Goal: Task Accomplishment & Management: Use online tool/utility

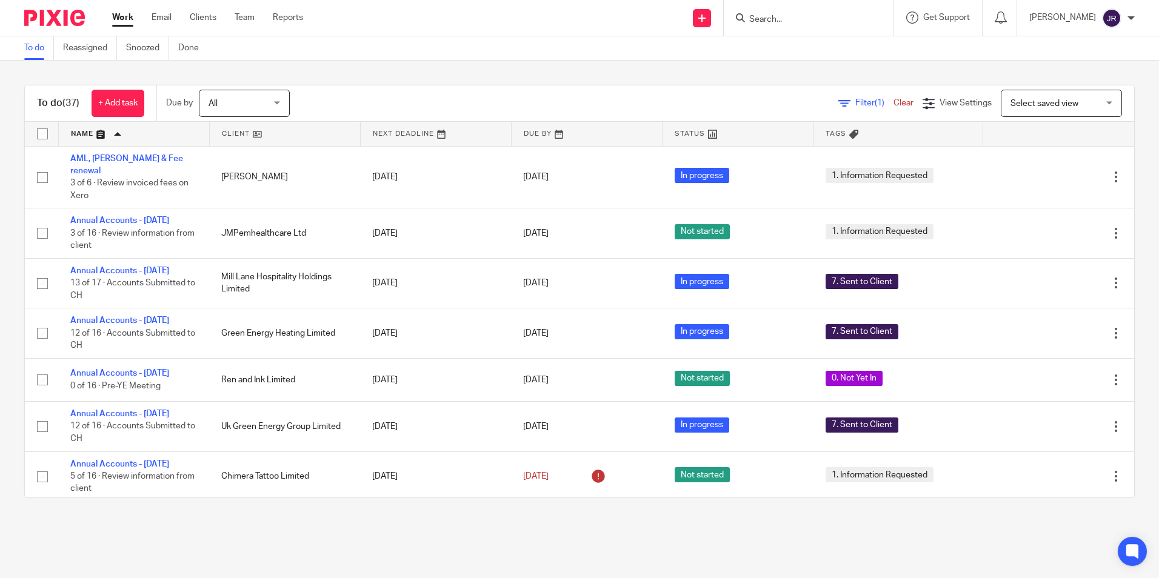
click at [804, 16] on input "Search" at bounding box center [802, 20] width 109 height 11
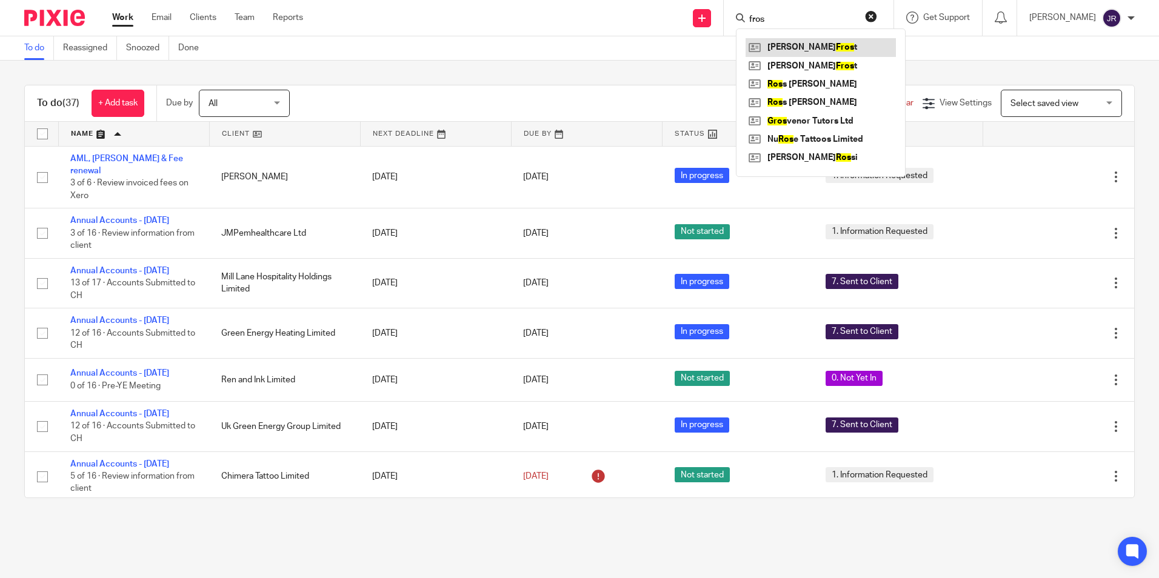
type input "fros"
click at [817, 38] on link at bounding box center [821, 47] width 150 height 18
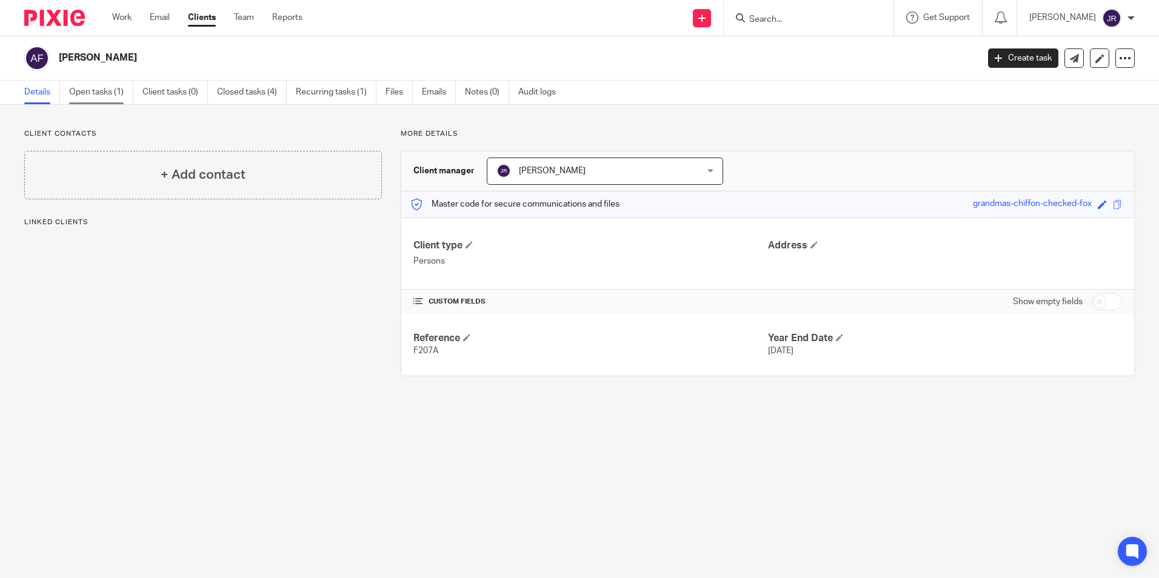
click at [93, 92] on link "Open tasks (1)" at bounding box center [101, 93] width 64 height 24
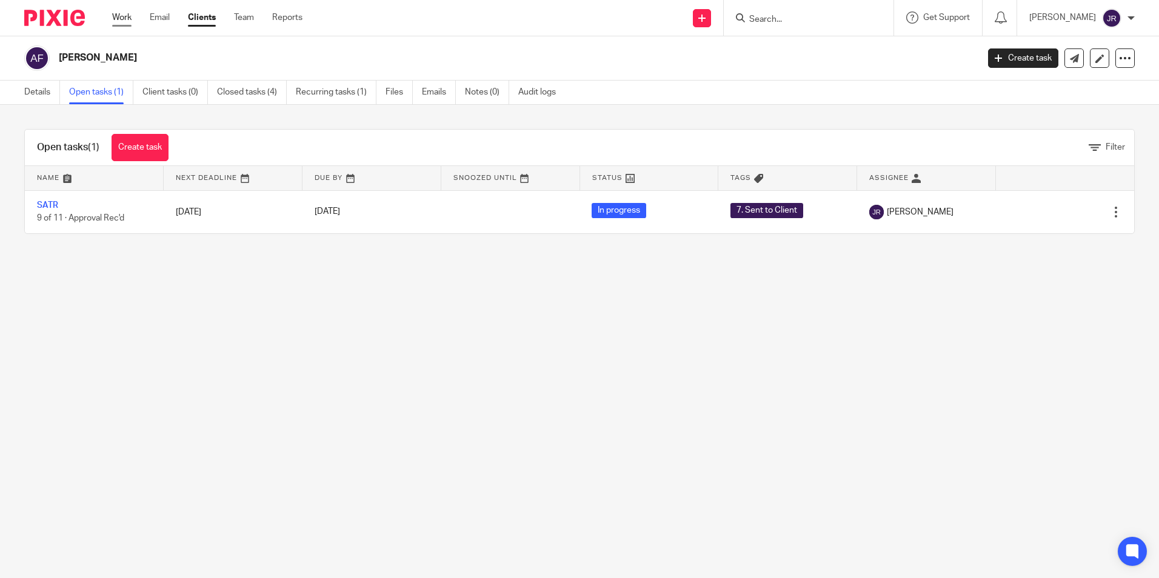
click at [126, 18] on link "Work" at bounding box center [121, 18] width 19 height 12
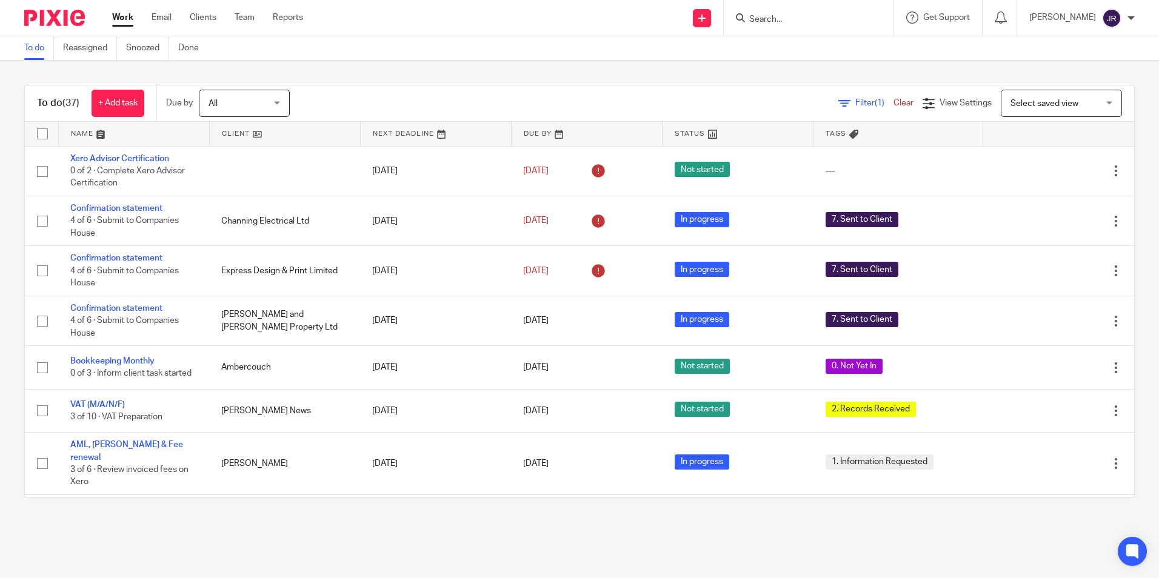
click at [771, 13] on form at bounding box center [812, 17] width 129 height 15
click at [794, 18] on input "Search" at bounding box center [802, 20] width 109 height 11
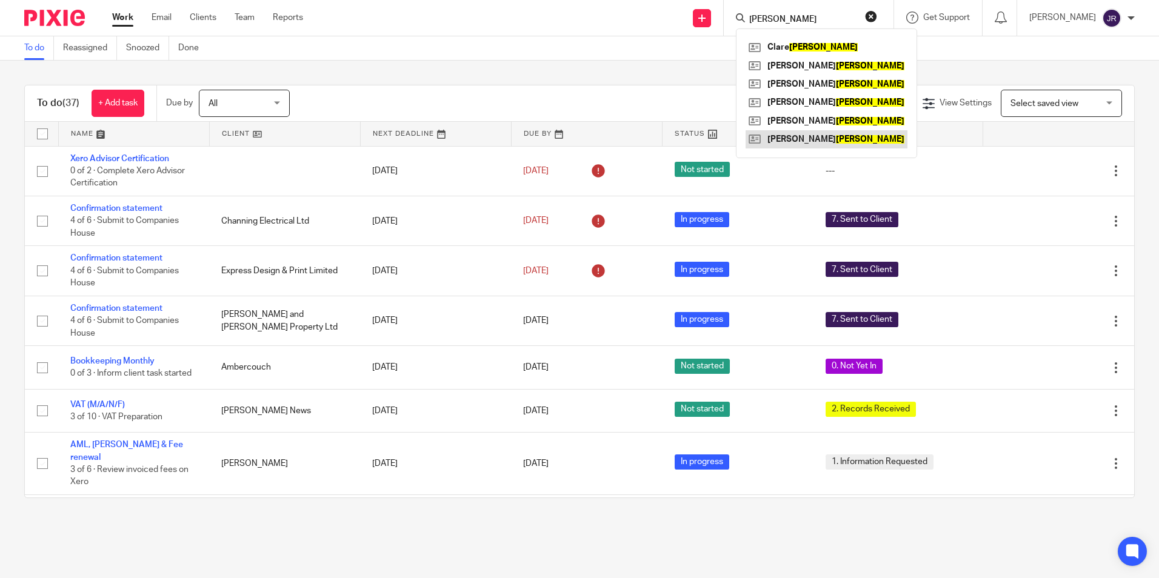
type input "jenkins"
click at [828, 136] on link at bounding box center [827, 139] width 162 height 18
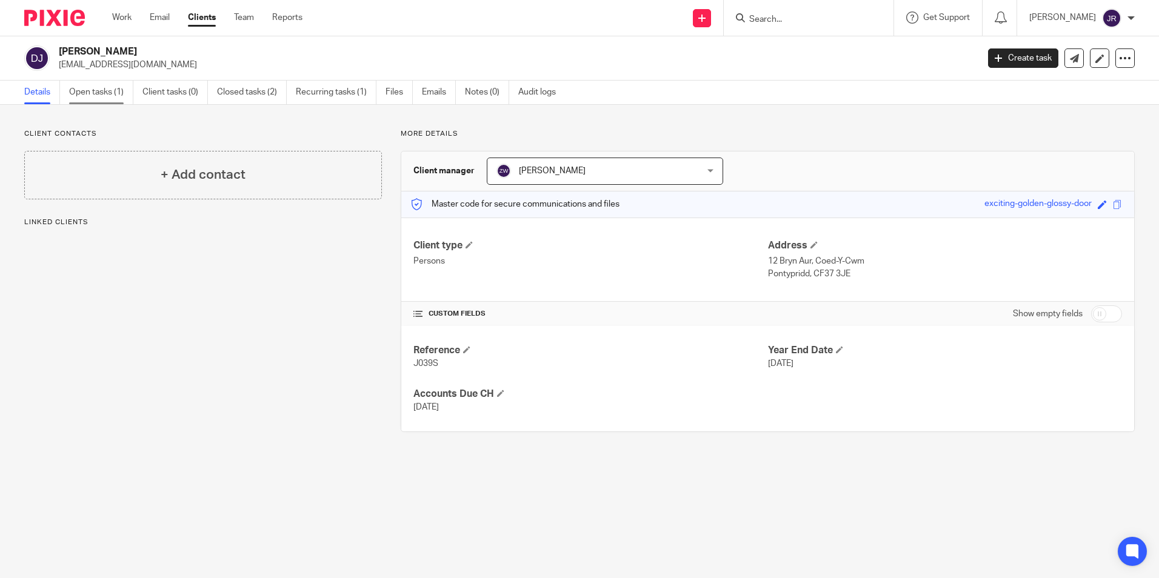
click at [104, 95] on link "Open tasks (1)" at bounding box center [101, 93] width 64 height 24
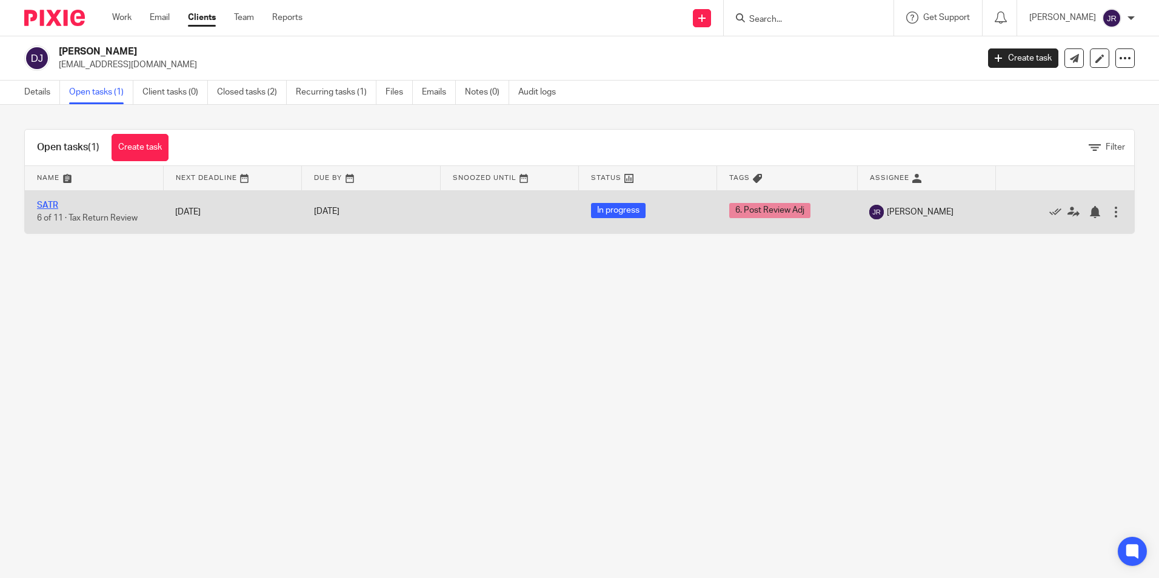
click at [57, 205] on link "SATR" at bounding box center [47, 205] width 21 height 8
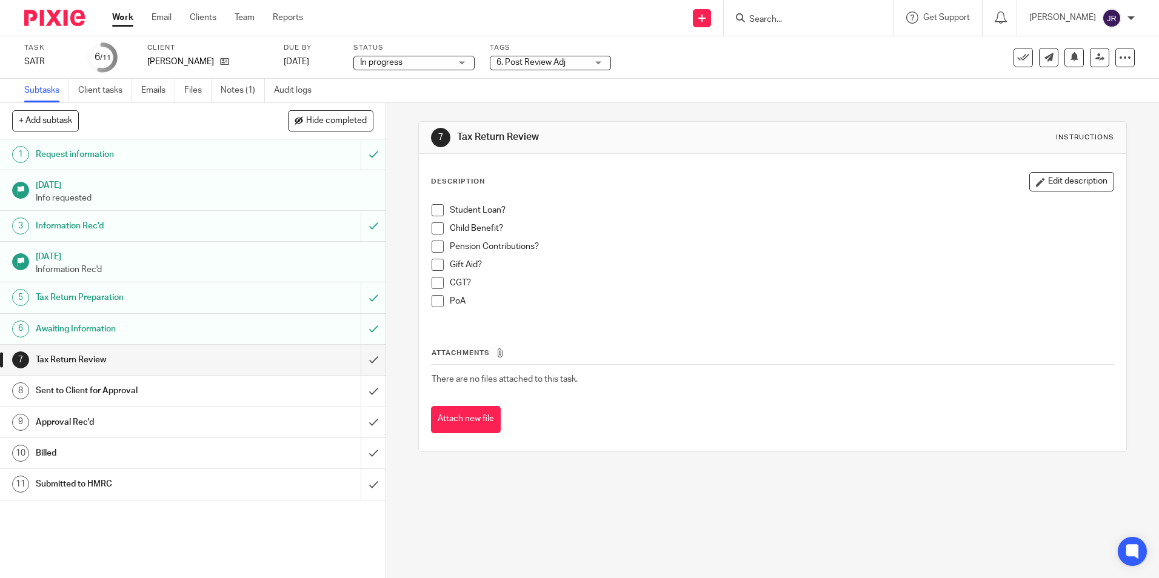
click at [599, 65] on div "6. Post Review Adj" at bounding box center [550, 63] width 121 height 15
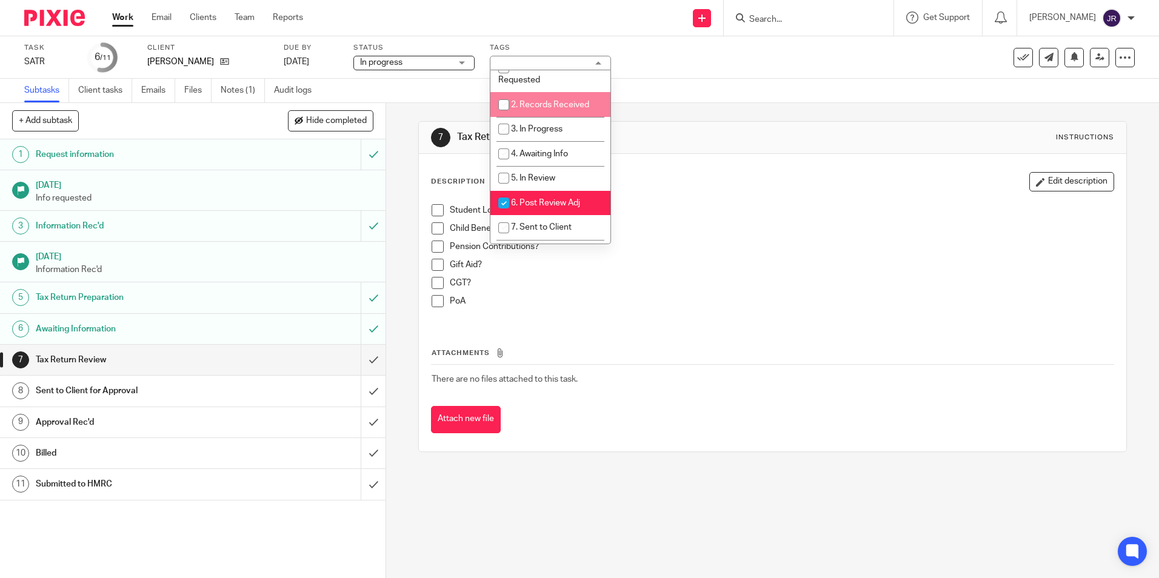
scroll to position [61, 0]
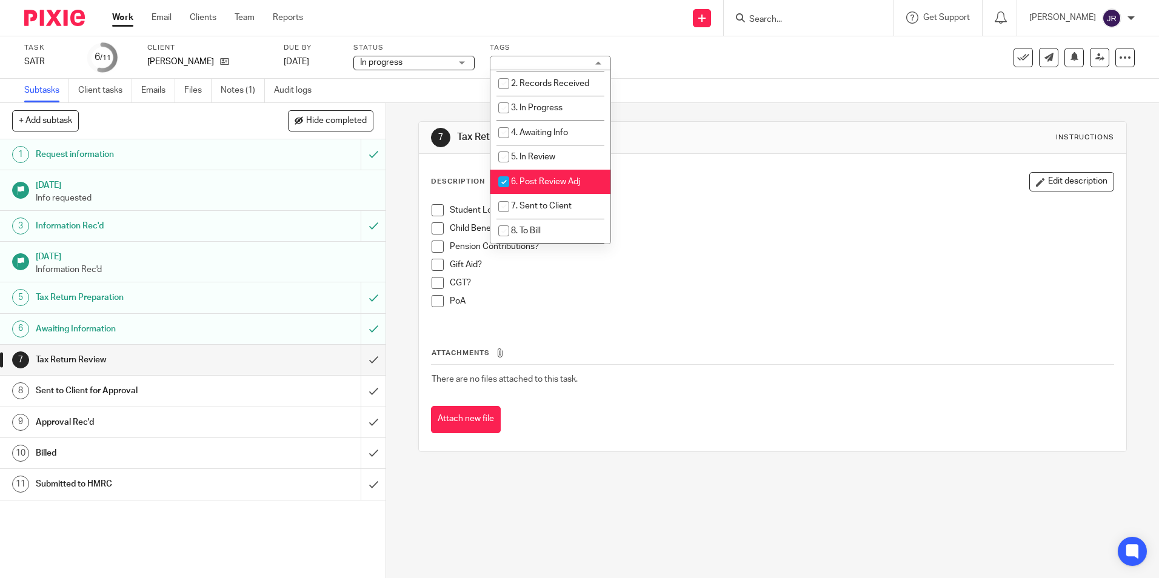
click at [578, 174] on li "6. Post Review Adj" at bounding box center [551, 182] width 120 height 25
checkbox input "false"
click at [574, 200] on li "7. Sent to Client" at bounding box center [551, 206] width 120 height 25
checkbox input "true"
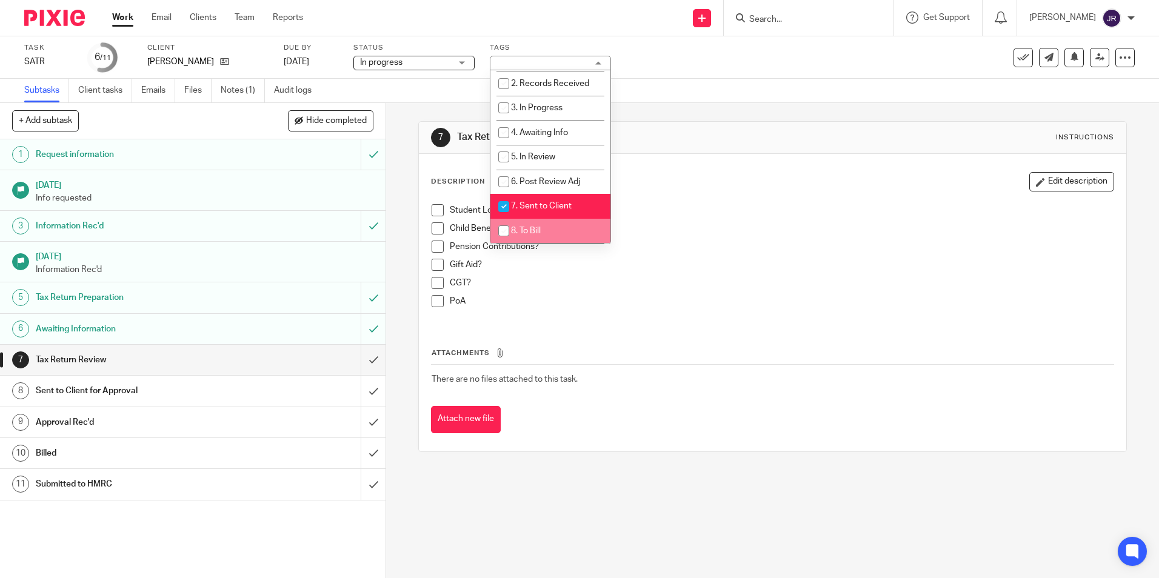
click at [612, 469] on div "7 Tax Return Review Instructions Description Edit description Student Loan? Chi…" at bounding box center [772, 286] width 708 height 367
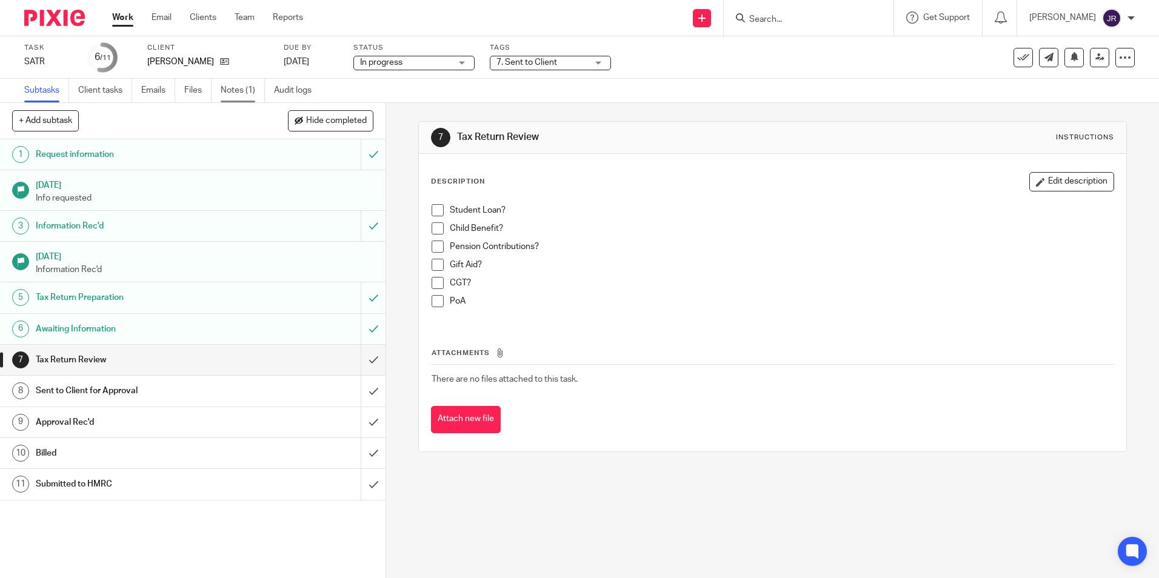
click at [245, 89] on link "Notes (1)" at bounding box center [243, 91] width 44 height 24
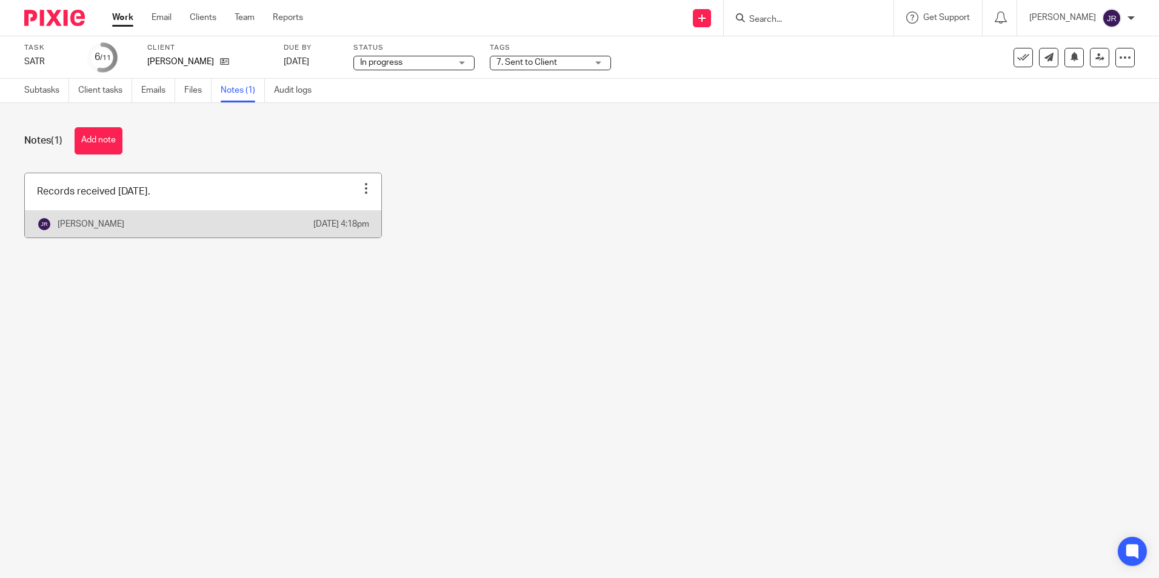
click at [263, 202] on link at bounding box center [203, 205] width 357 height 64
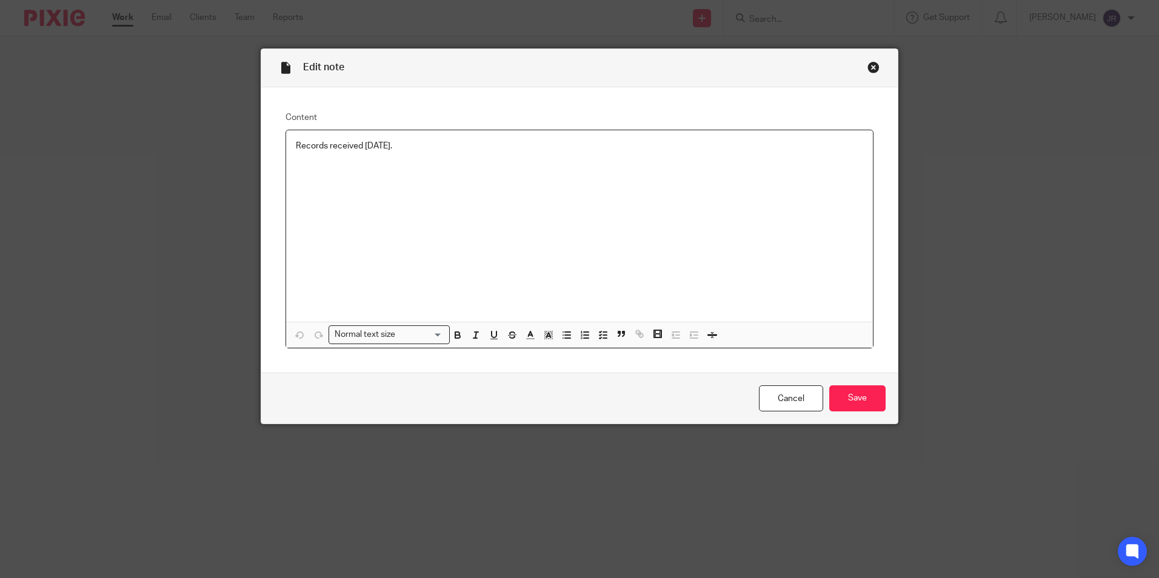
click at [409, 149] on p "Records received [DATE]." at bounding box center [580, 146] width 568 height 12
click at [857, 407] on input "Save" at bounding box center [858, 399] width 56 height 26
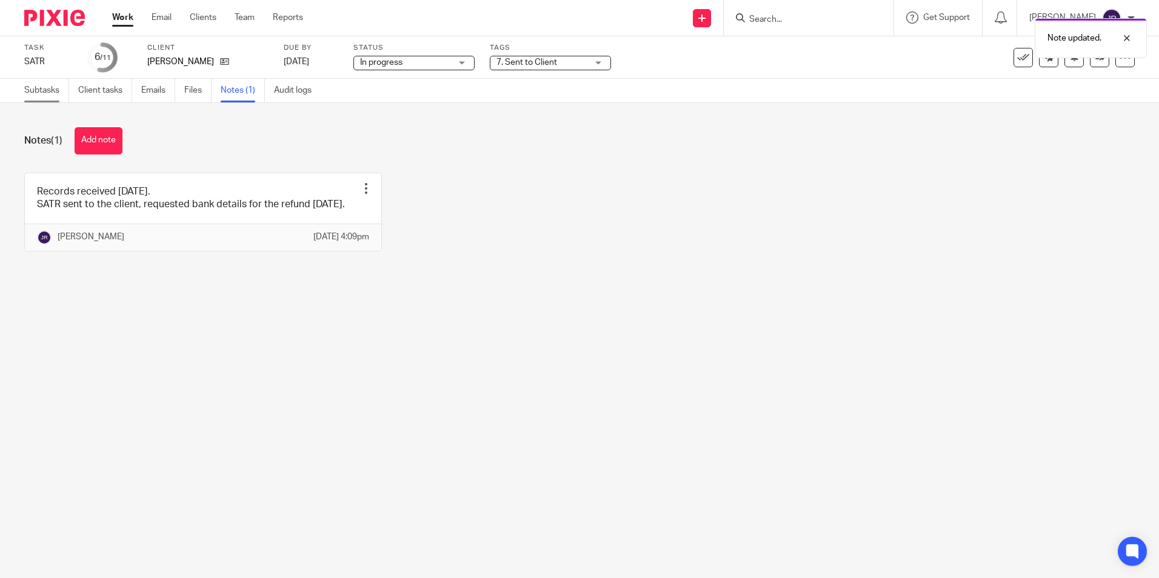
click at [48, 95] on link "Subtasks" at bounding box center [46, 91] width 45 height 24
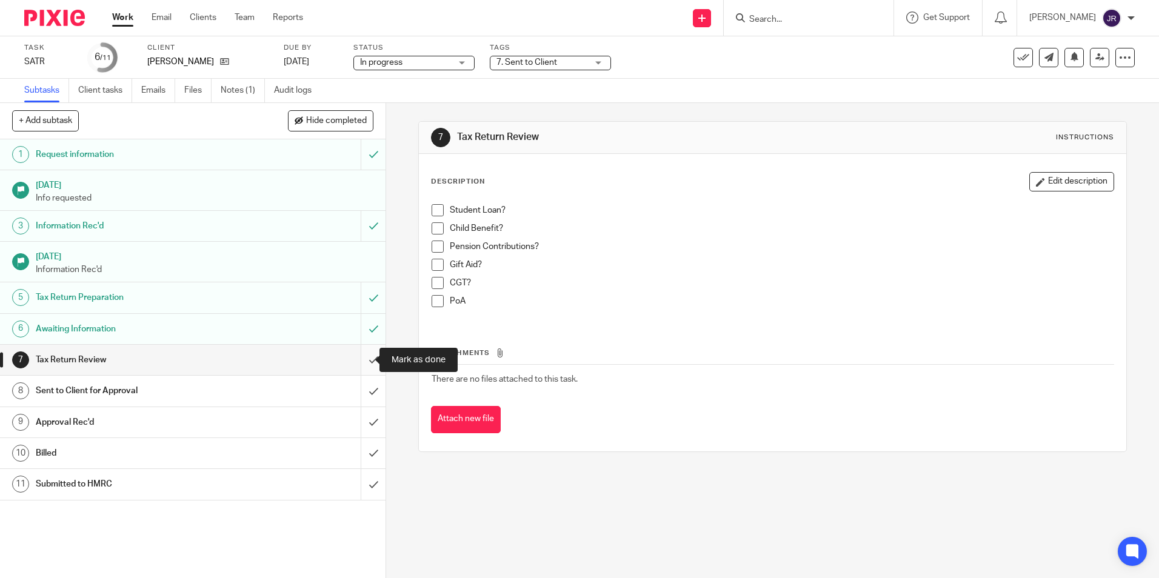
click at [359, 358] on input "submit" at bounding box center [193, 360] width 386 height 30
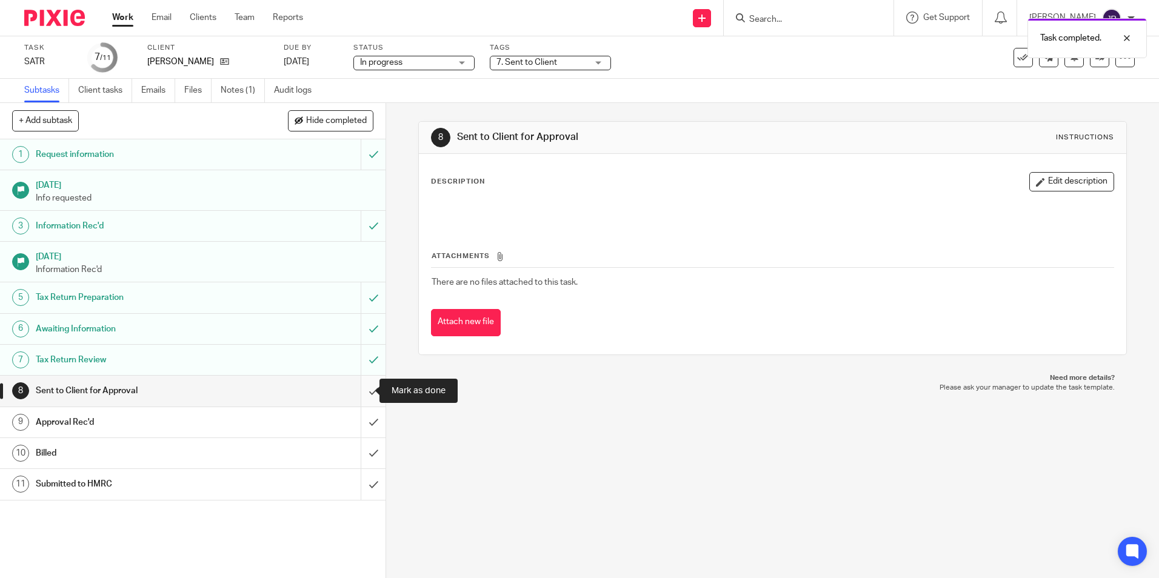
click at [359, 395] on input "submit" at bounding box center [193, 391] width 386 height 30
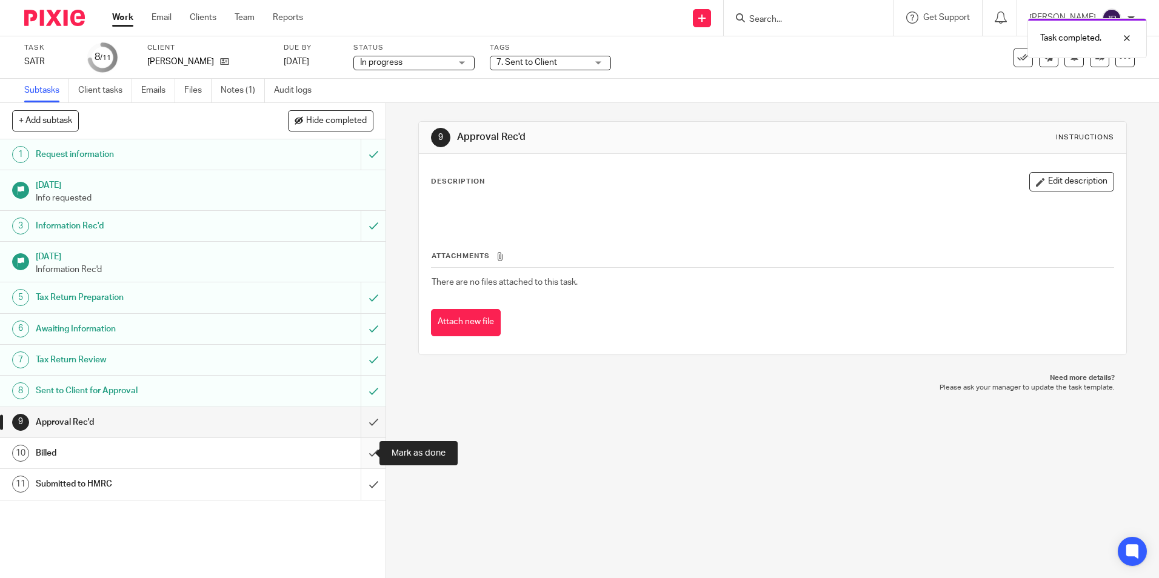
click at [364, 449] on input "submit" at bounding box center [193, 453] width 386 height 30
click at [123, 18] on link "Work" at bounding box center [122, 18] width 21 height 12
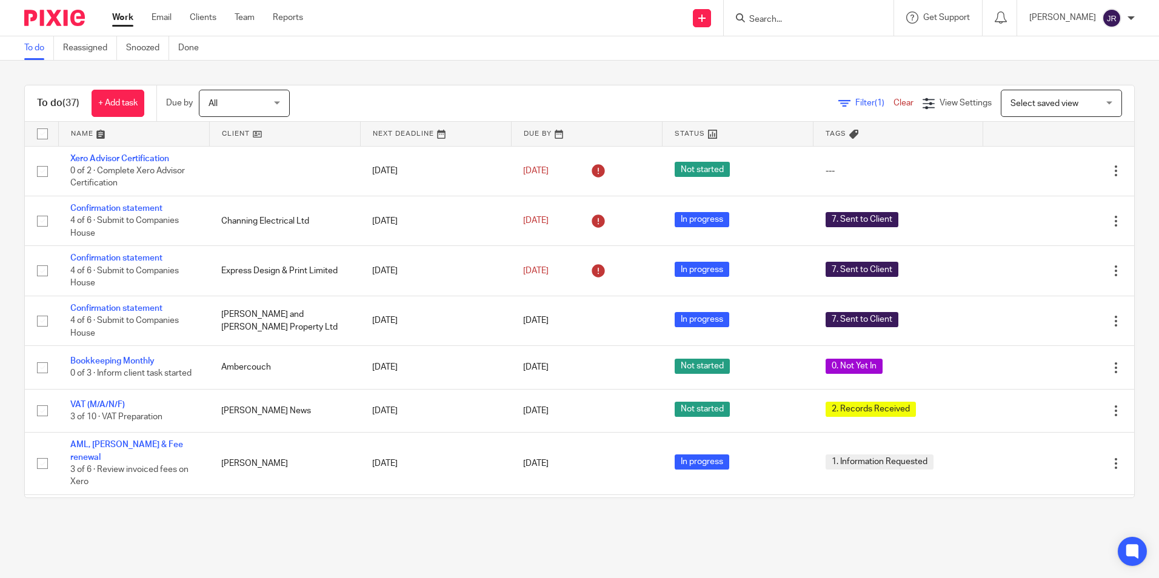
click at [85, 130] on link at bounding box center [134, 134] width 150 height 24
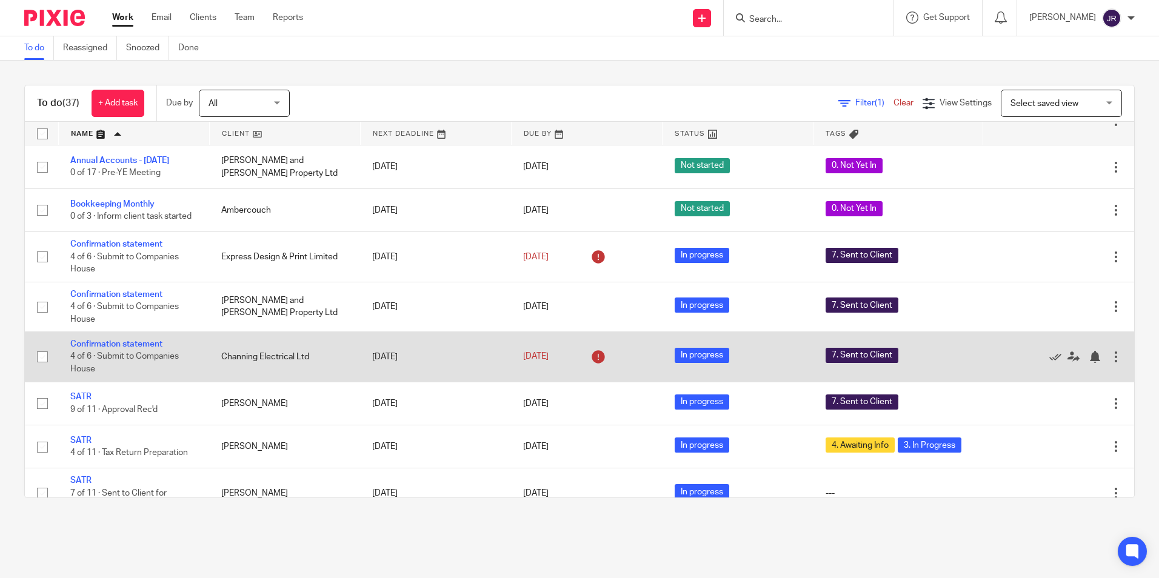
scroll to position [667, 0]
